Goal: Task Accomplishment & Management: Complete application form

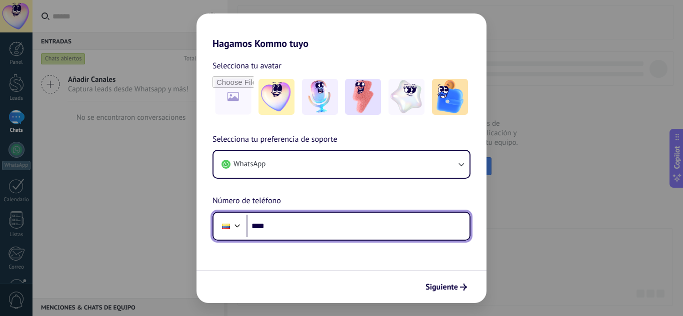
click at [329, 223] on input "****" at bounding box center [357, 226] width 223 height 23
click at [270, 226] on input "****" at bounding box center [357, 226] width 223 height 23
paste input "**********"
type input "**********"
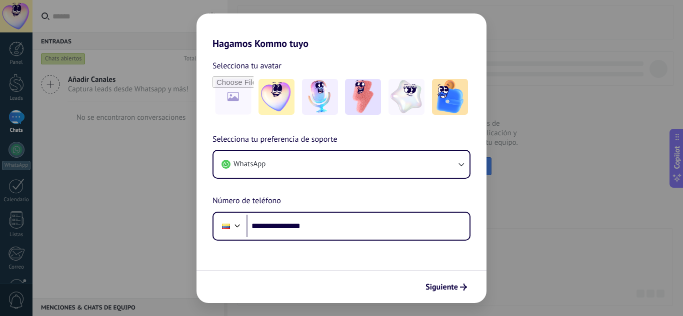
click at [449, 288] on span "Siguiente" at bounding box center [441, 287] width 32 height 7
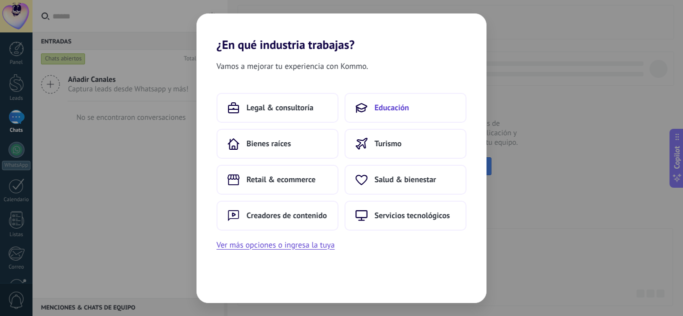
click at [393, 109] on span "Educación" at bounding box center [391, 108] width 34 height 10
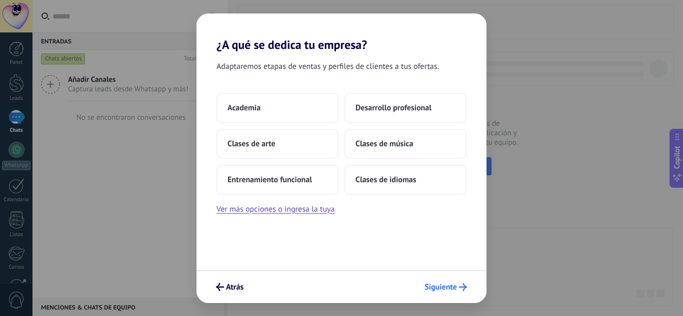
click at [451, 288] on span "Siguiente" at bounding box center [440, 287] width 32 height 7
click at [391, 106] on span "Desarrollo profesional" at bounding box center [393, 108] width 76 height 10
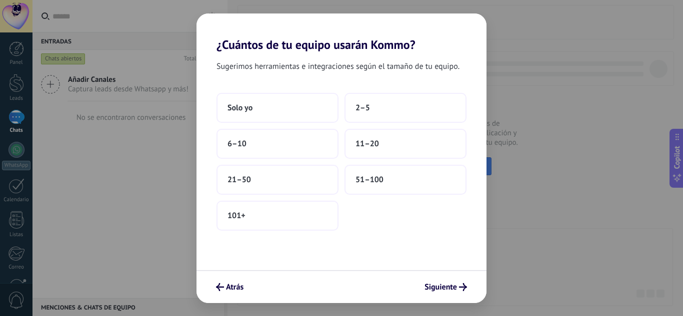
click at [462, 298] on div "Atrás Siguiente" at bounding box center [341, 286] width 290 height 33
click at [456, 290] on span "Siguiente" at bounding box center [440, 287] width 32 height 7
click at [581, 163] on div "¿Cuántos de tu equipo usarán Kommo? Sugerimos herramientas e integraciones segú…" at bounding box center [341, 158] width 683 height 316
click at [512, 126] on div "¿Cuántos de tu equipo usarán Kommo? Sugerimos herramientas e integraciones segú…" at bounding box center [341, 158] width 683 height 316
click at [233, 291] on span "Atrás" at bounding box center [234, 287] width 17 height 7
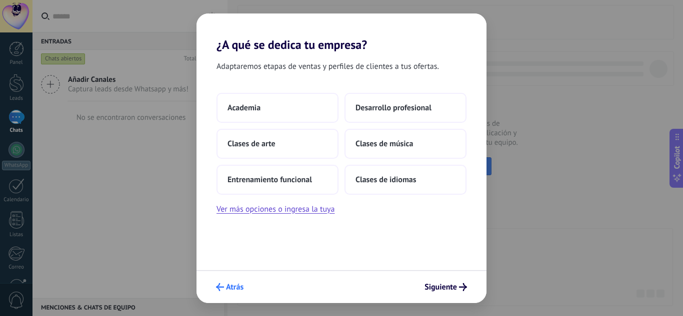
click at [234, 289] on span "Atrás" at bounding box center [234, 287] width 17 height 7
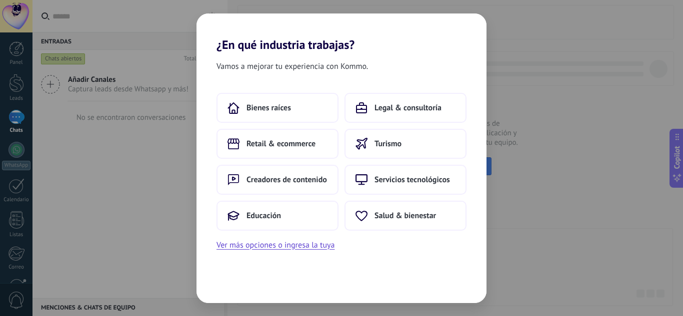
click at [234, 289] on div "Vamos a mejorar tu experiencia con Kommo. Bienes raíces Legal & consultoría Ret…" at bounding box center [341, 177] width 290 height 251
drag, startPoint x: 226, startPoint y: 278, endPoint x: 226, endPoint y: 271, distance: 7.0
click at [226, 277] on div "Vamos a mejorar tu experiencia con Kommo. Bienes raíces Legal & consultoría Ret…" at bounding box center [341, 177] width 290 height 251
drag, startPoint x: 139, startPoint y: 184, endPoint x: 127, endPoint y: 155, distance: 31.8
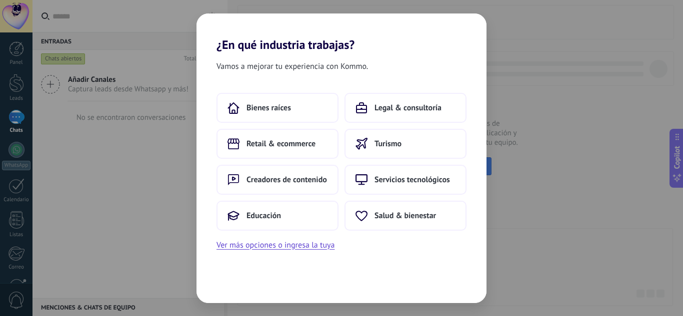
click at [138, 182] on div "¿En qué industria trabajas? Vamos a mejorar tu experiencia con Kommo. Bienes ra…" at bounding box center [341, 158] width 683 height 316
drag, startPoint x: 127, startPoint y: 155, endPoint x: 20, endPoint y: 24, distance: 168.7
click at [117, 137] on div "¿En qué industria trabajas? Vamos a mejorar tu experiencia con Kommo. Bienes ra…" at bounding box center [341, 158] width 683 height 316
